Goal: Find specific page/section

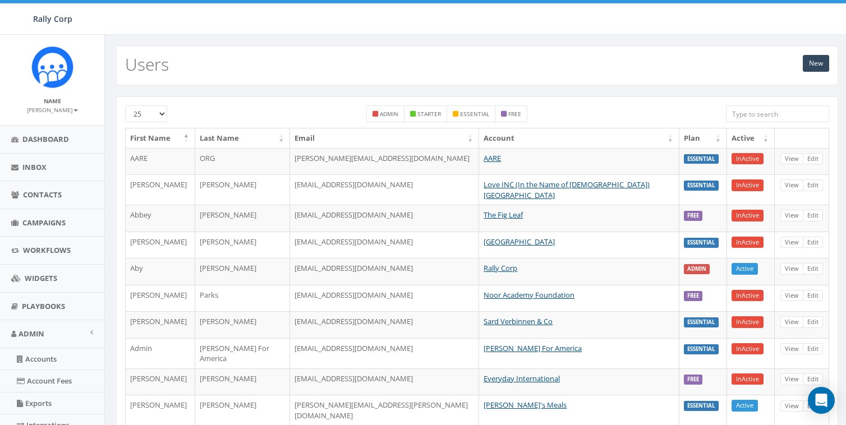
click at [747, 110] on input "search" at bounding box center [777, 113] width 103 height 17
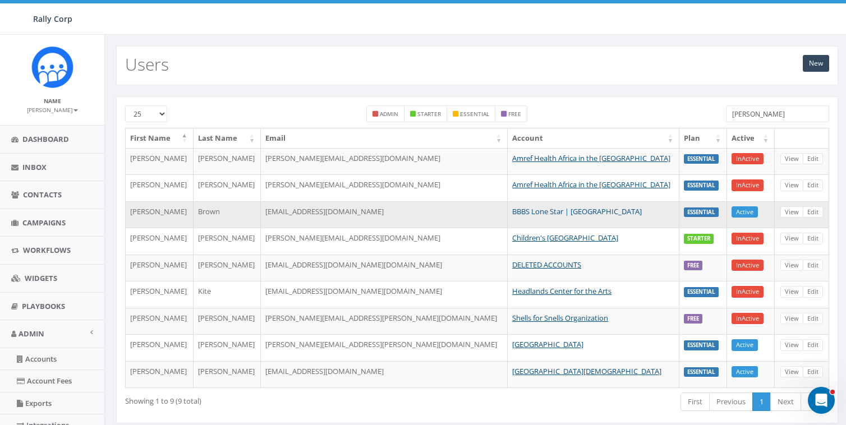
type input "[PERSON_NAME]"
click at [589, 211] on link "BBBS Lone Star | [GEOGRAPHIC_DATA]" at bounding box center [577, 211] width 130 height 10
